Goal: Transaction & Acquisition: Purchase product/service

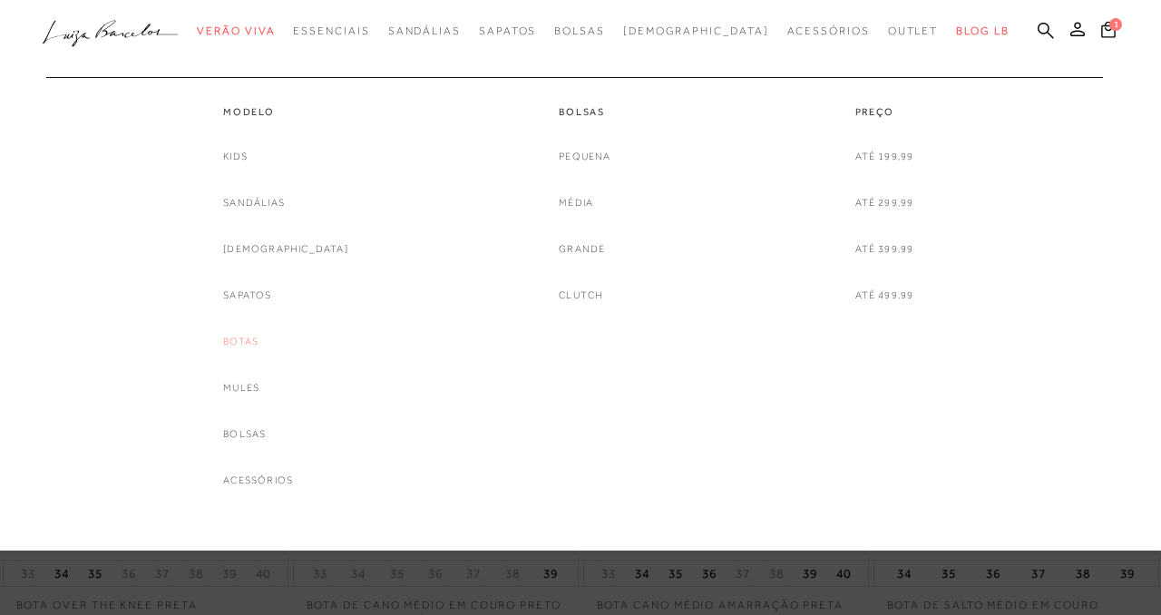
click at [258, 339] on link "Botas" at bounding box center [240, 341] width 35 height 19
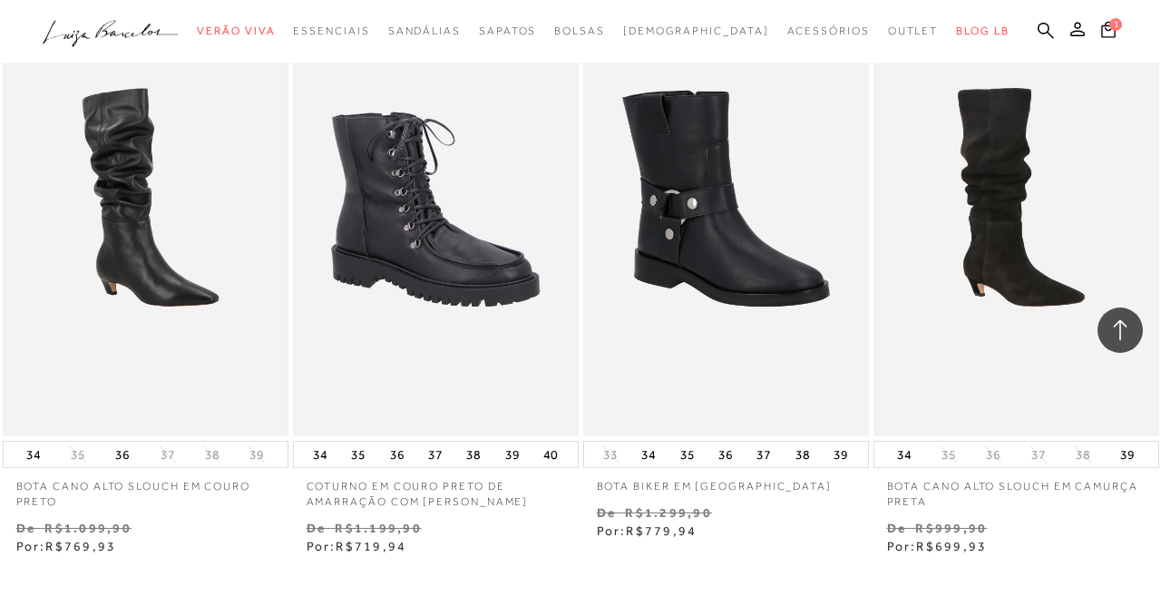
scroll to position [2979, 0]
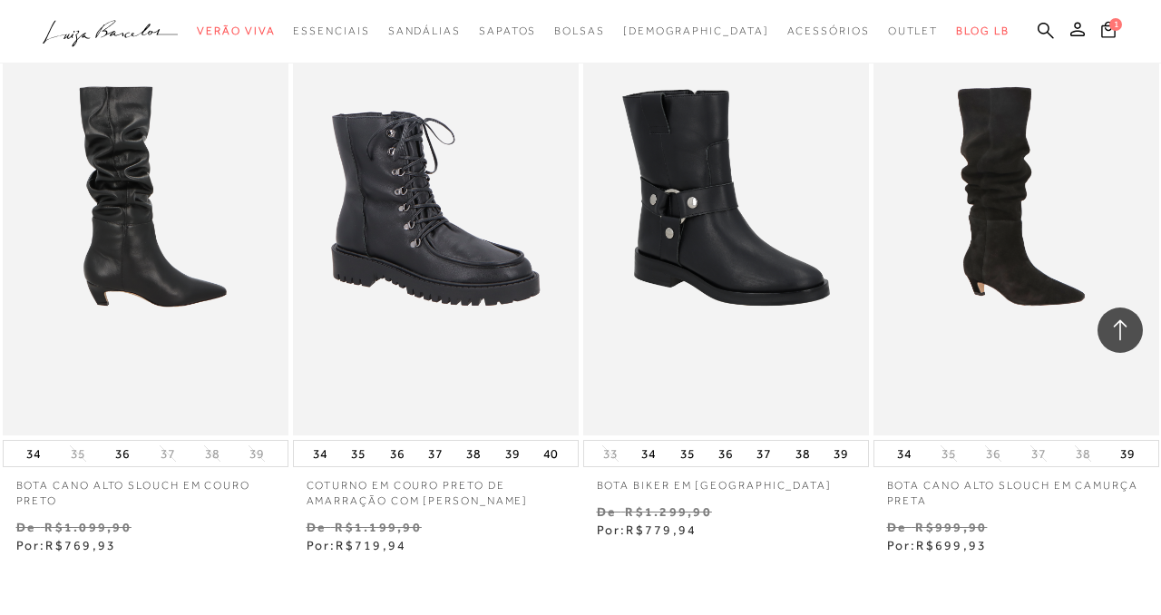
click at [116, 289] on img at bounding box center [147, 221] width 284 height 429
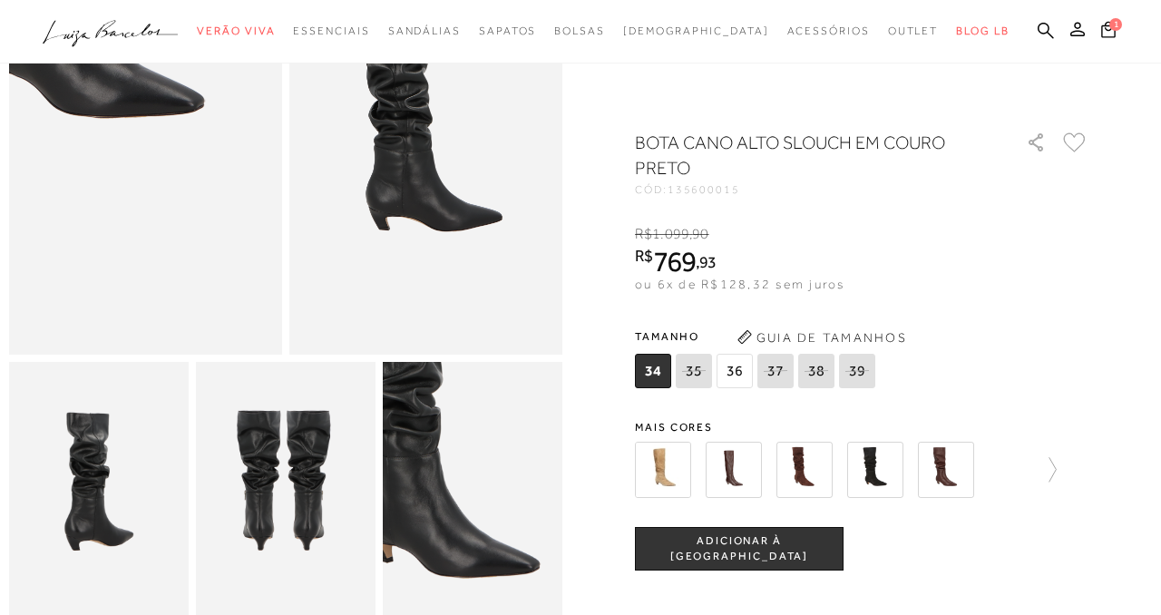
scroll to position [185, 0]
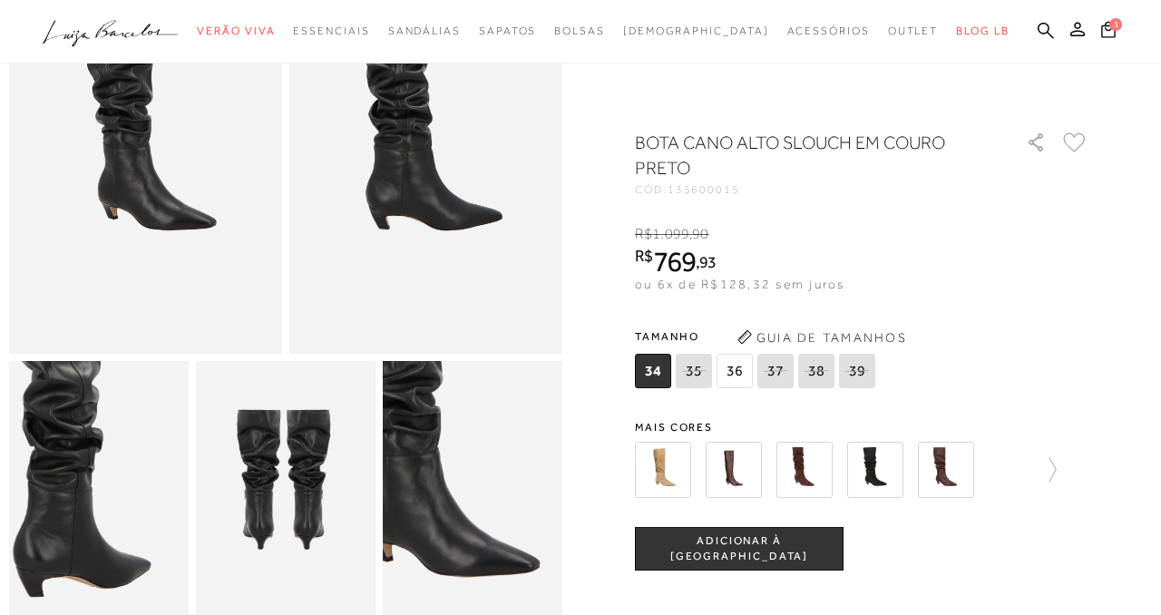
click at [116, 502] on img at bounding box center [81, 488] width 359 height 539
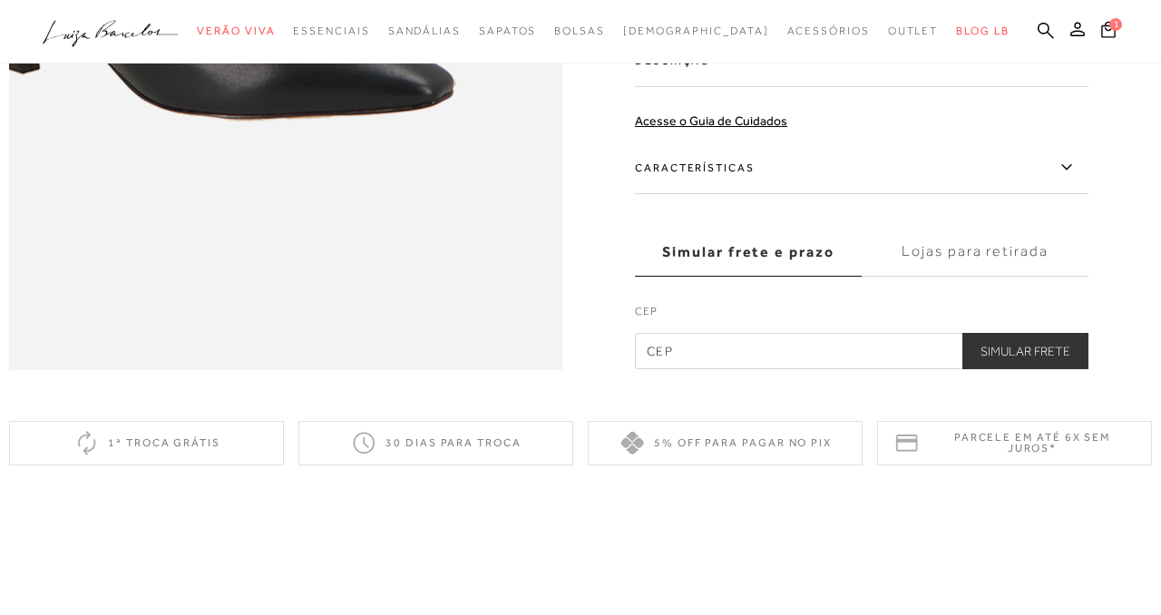
scroll to position [1285, 0]
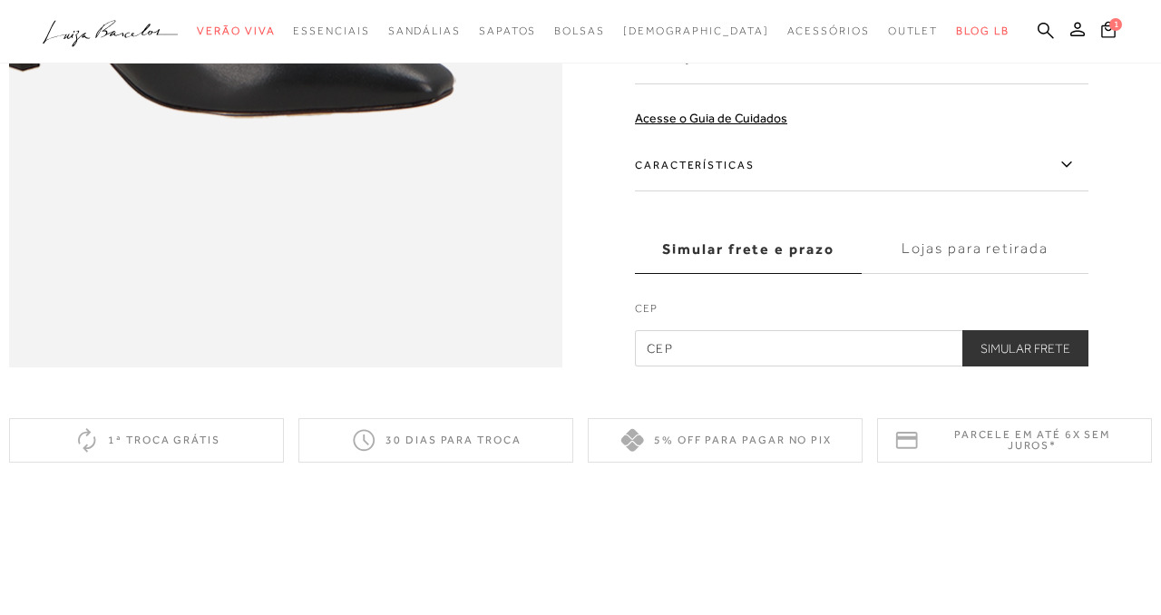
click at [751, 158] on label "Características" at bounding box center [861, 165] width 453 height 53
click at [0, 0] on input "Características" at bounding box center [0, 0] width 0 height 0
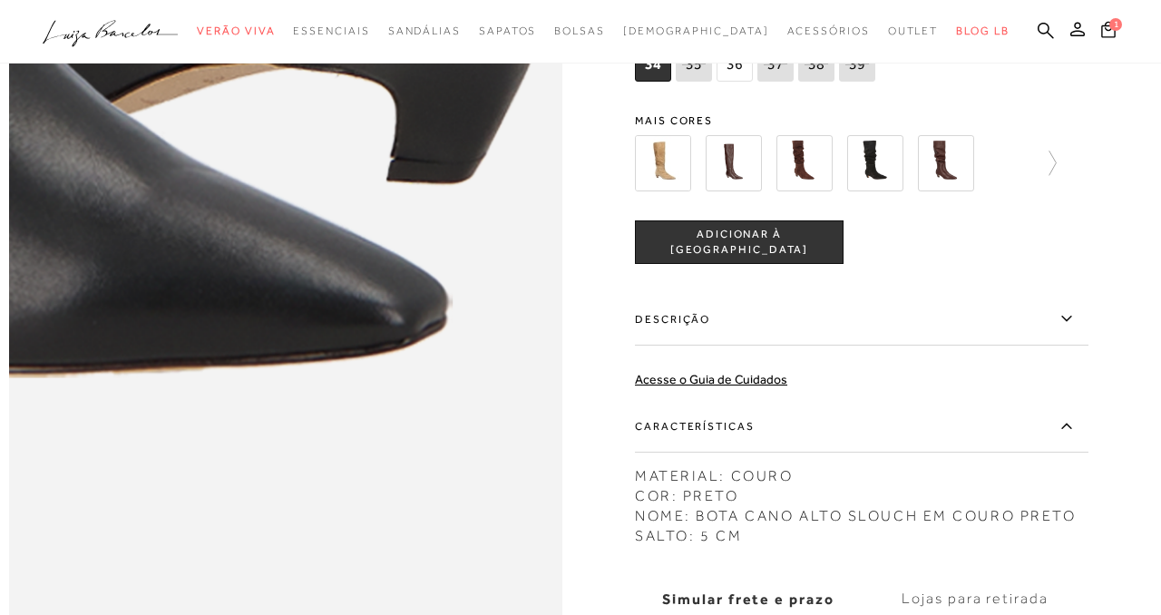
scroll to position [933, 0]
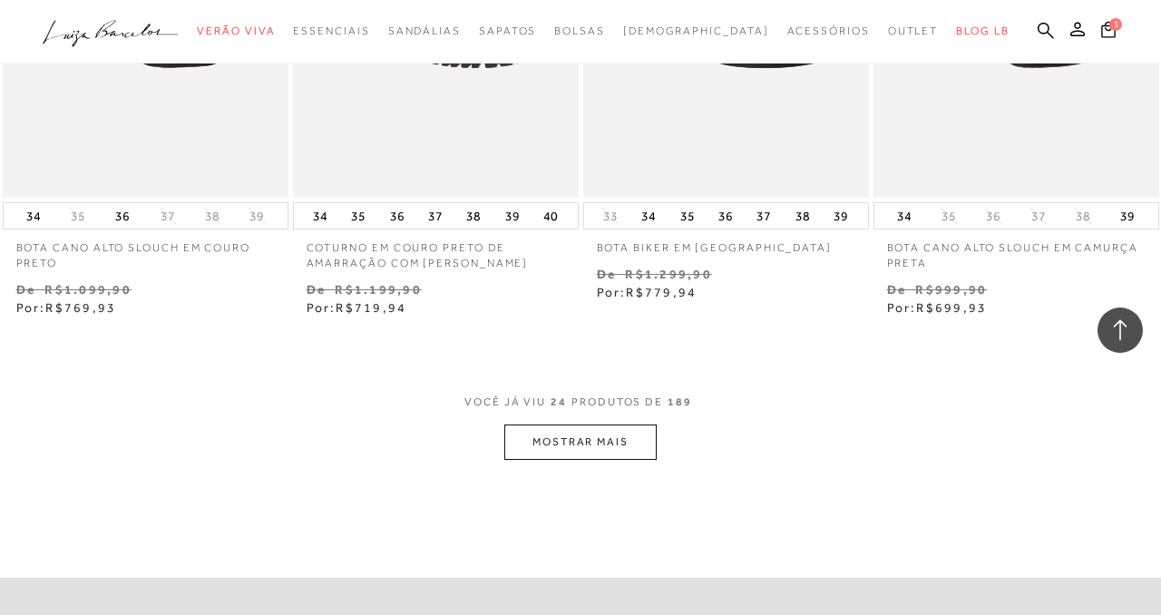
scroll to position [3226, 0]
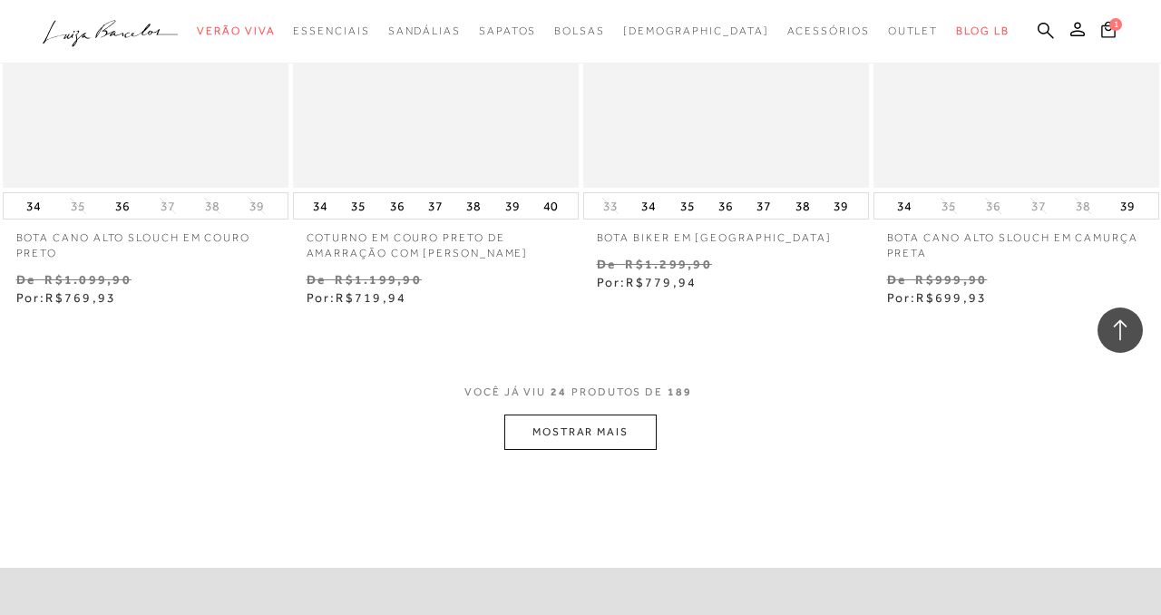
click at [570, 433] on button "MOSTRAR MAIS" at bounding box center [580, 431] width 152 height 35
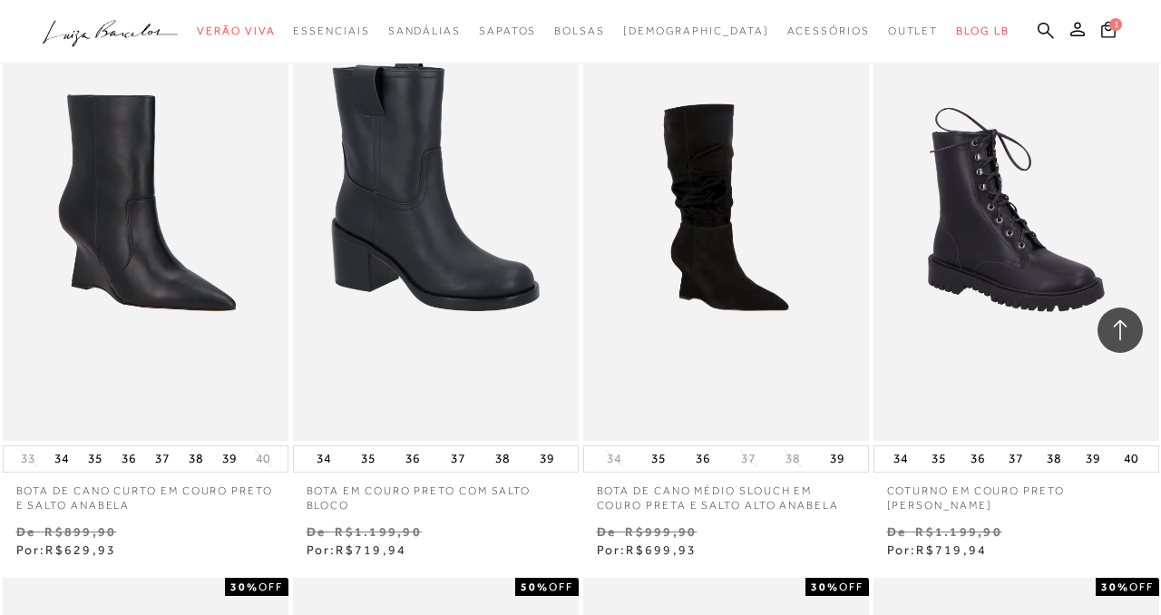
scroll to position [5253, 0]
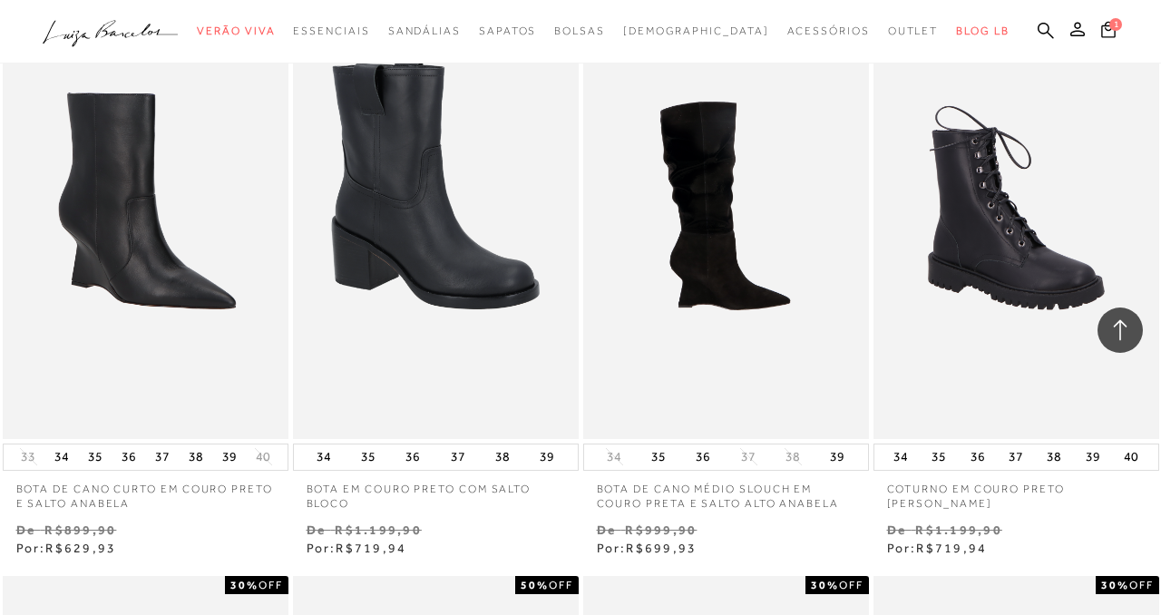
click at [746, 317] on img at bounding box center [727, 224] width 284 height 429
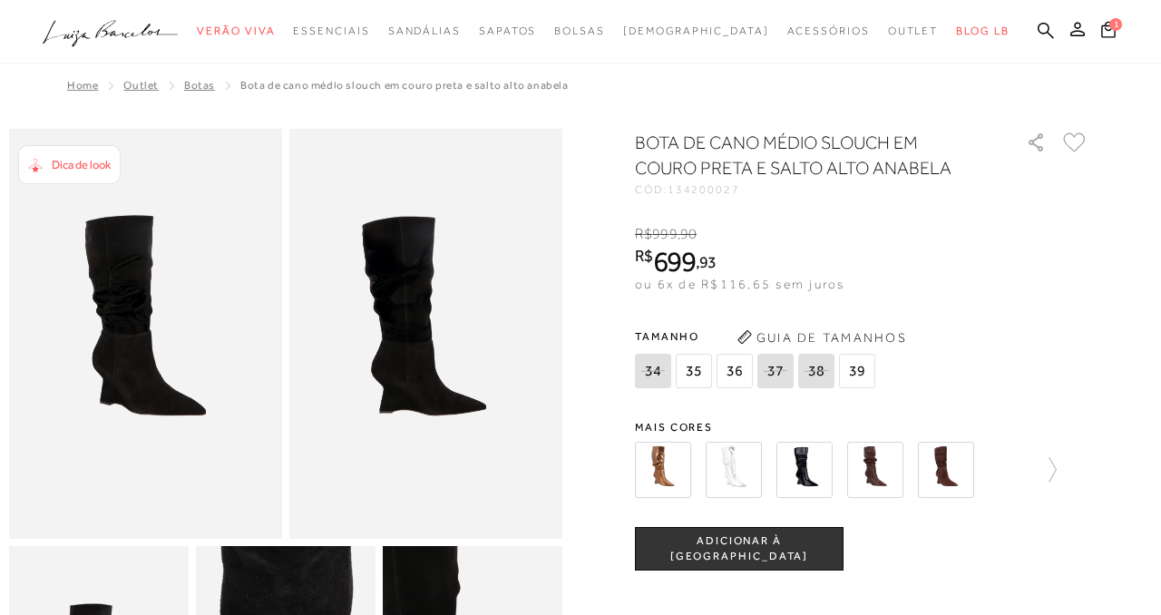
click at [466, 414] on img at bounding box center [425, 334] width 273 height 410
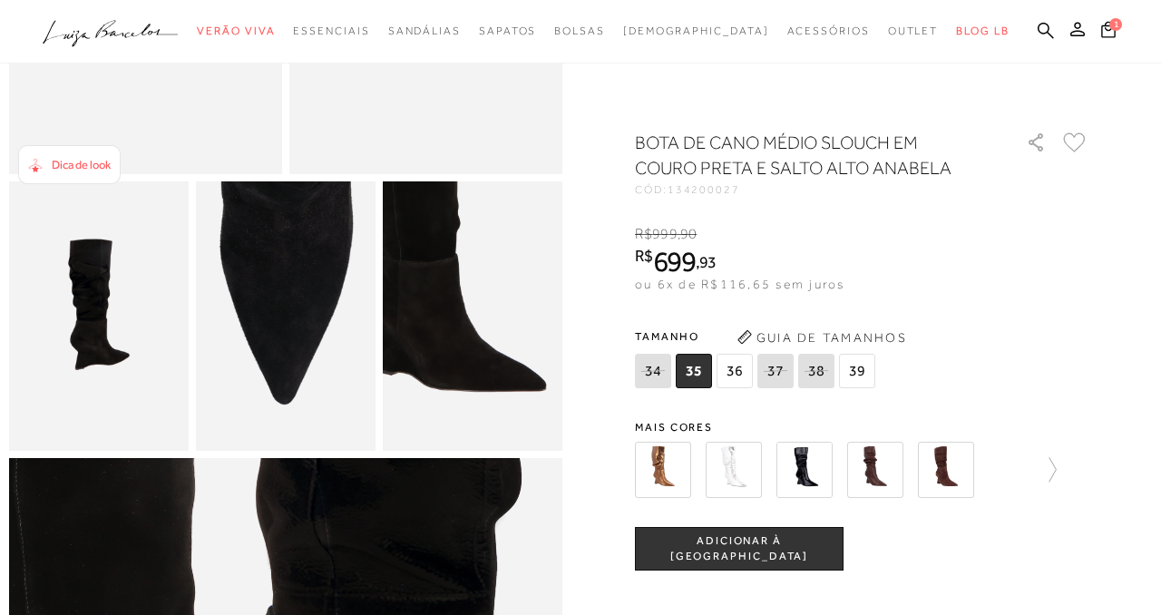
scroll to position [366, 0]
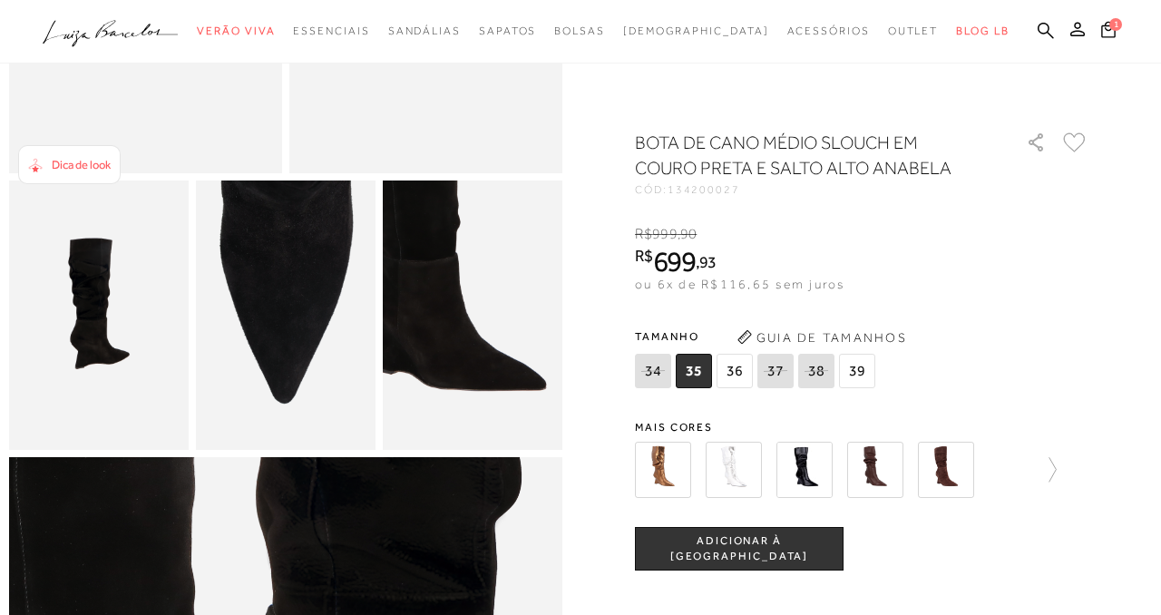
click at [880, 455] on img at bounding box center [875, 470] width 56 height 56
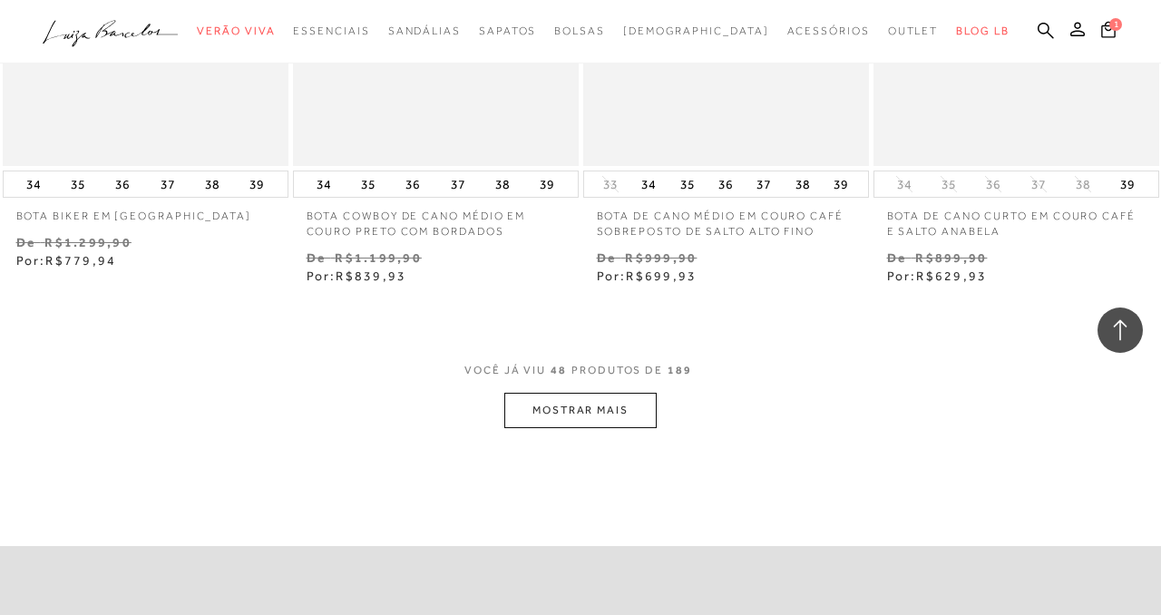
scroll to position [6661, 0]
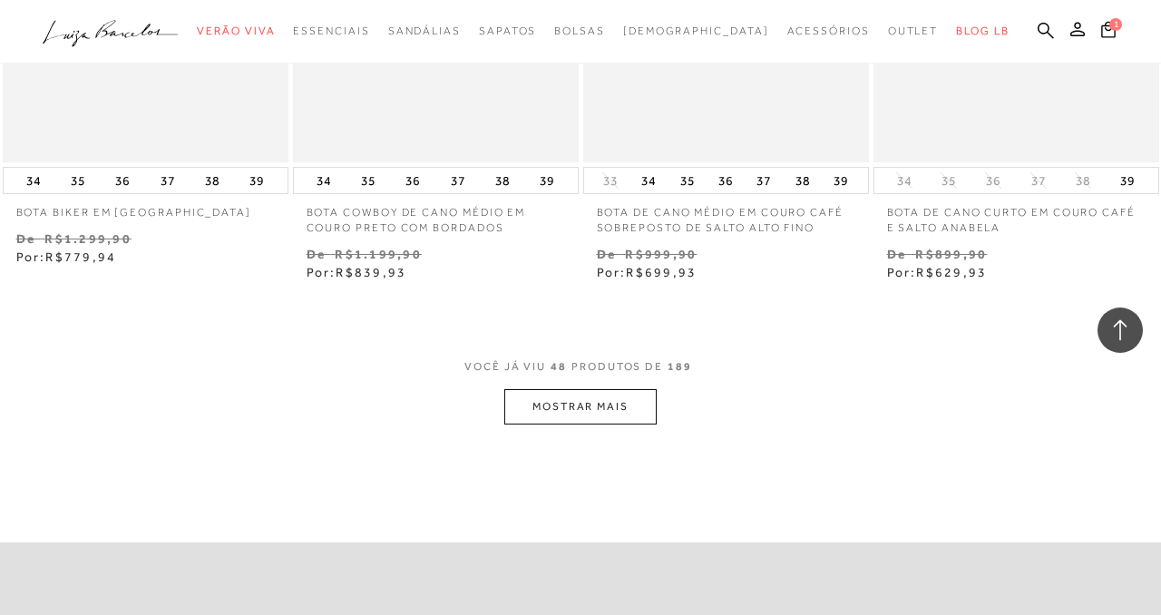
click at [560, 404] on button "MOSTRAR MAIS" at bounding box center [580, 406] width 152 height 35
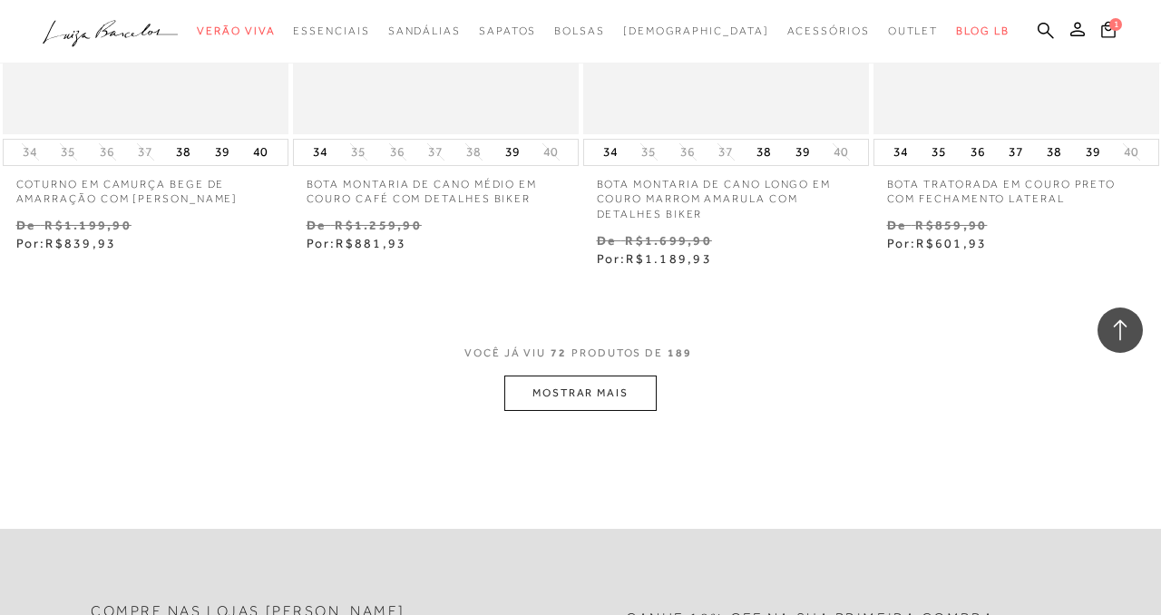
scroll to position [10117, 0]
click at [625, 376] on button "MOSTRAR MAIS" at bounding box center [580, 389] width 152 height 35
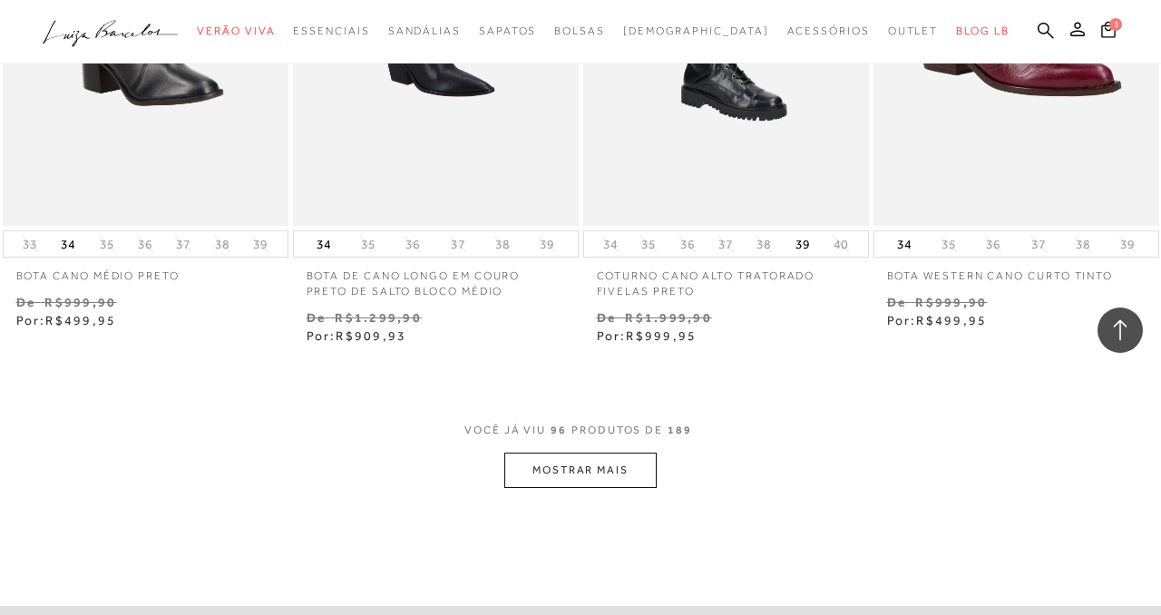
scroll to position [13501, 0]
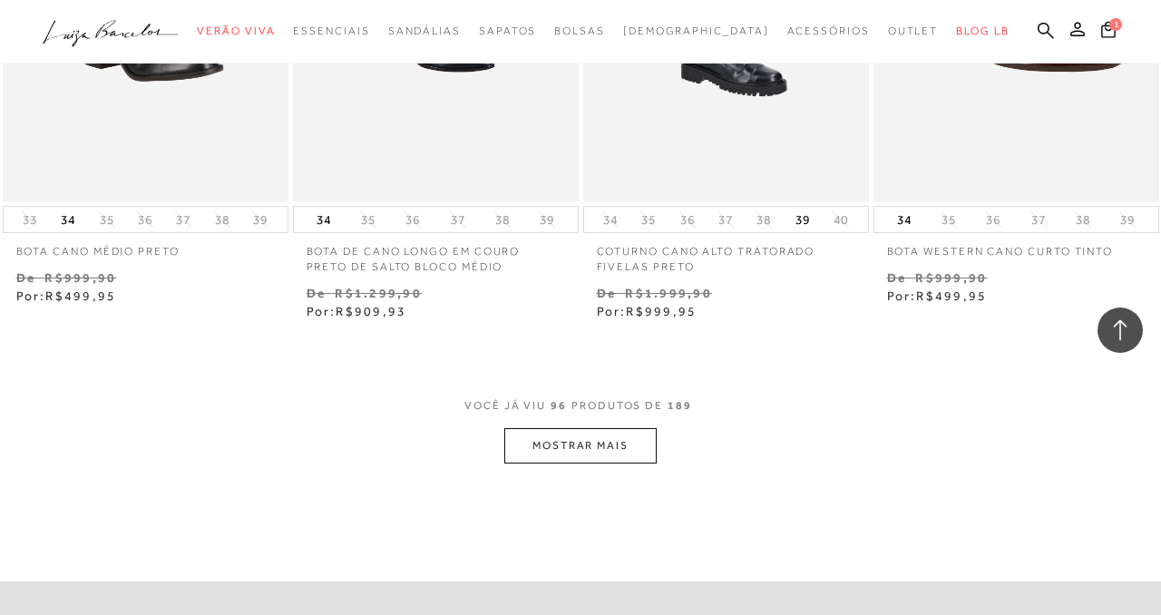
click at [609, 429] on button "MOSTRAR MAIS" at bounding box center [580, 445] width 152 height 35
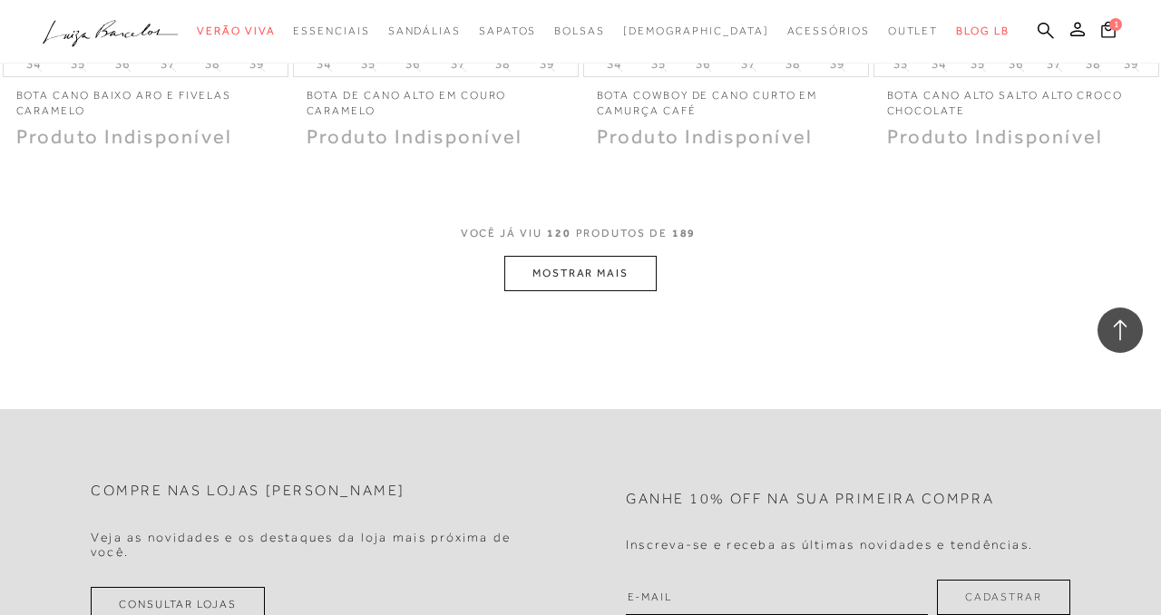
scroll to position [17036, 0]
click at [606, 259] on button "MOSTRAR MAIS" at bounding box center [580, 271] width 152 height 35
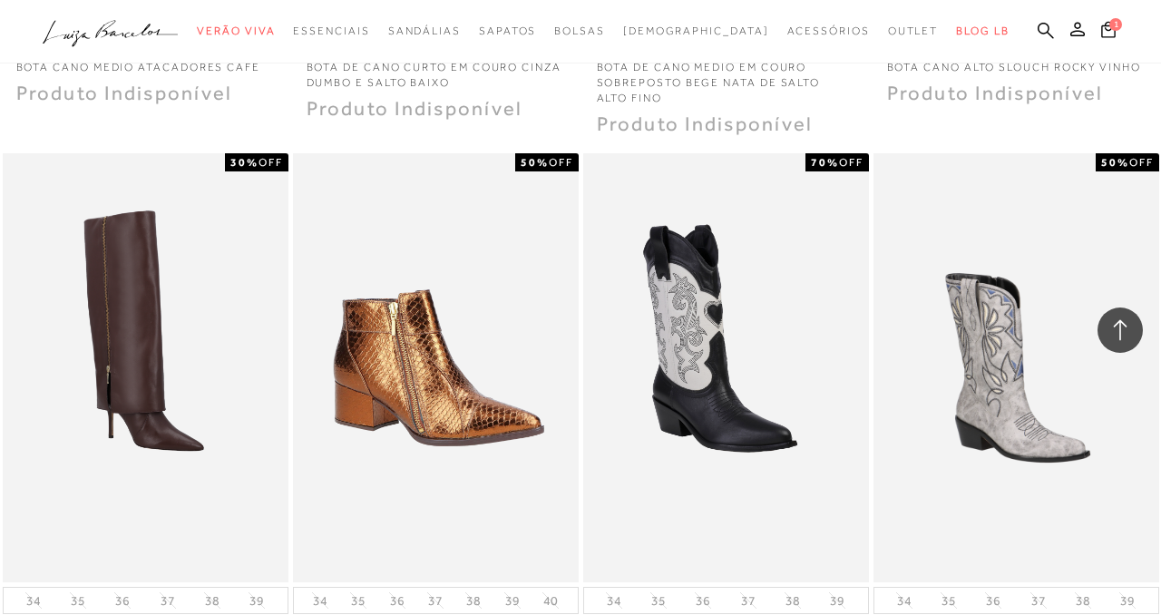
scroll to position [20179, 0]
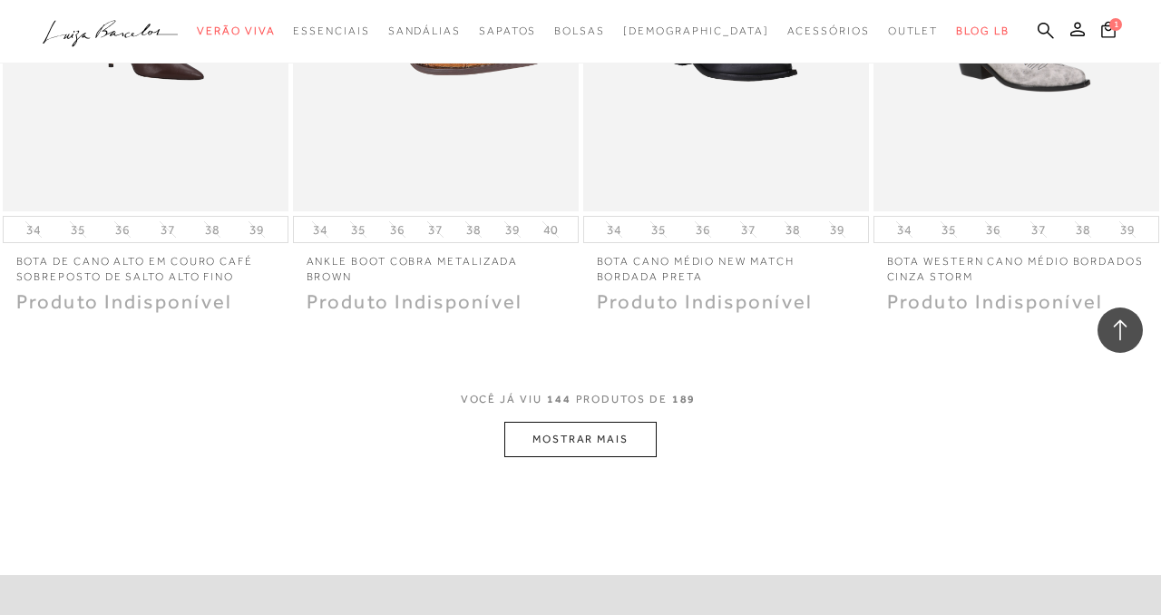
click at [591, 422] on button "MOSTRAR MAIS" at bounding box center [580, 439] width 152 height 35
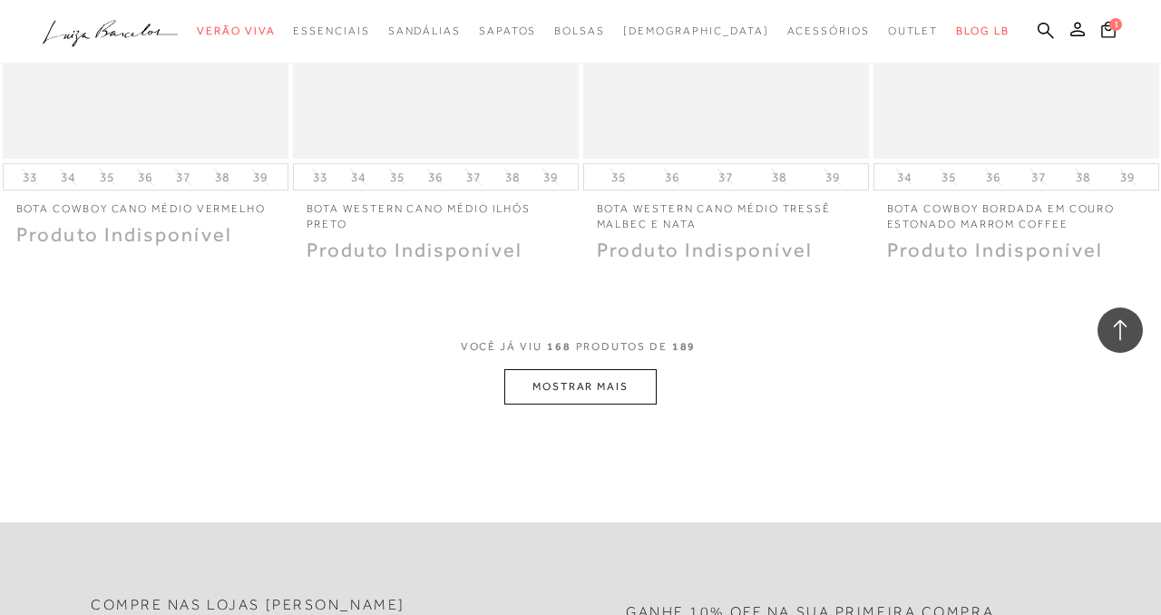
scroll to position [23552, 0]
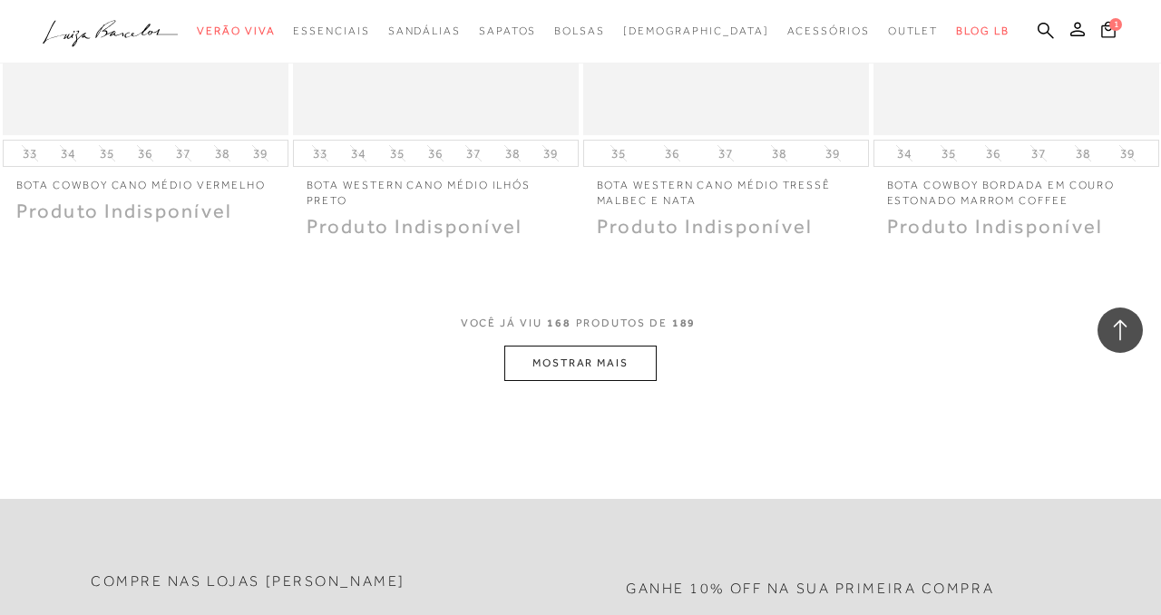
click at [591, 351] on button "MOSTRAR MAIS" at bounding box center [580, 363] width 152 height 35
